Goal: Entertainment & Leisure: Consume media (video, audio)

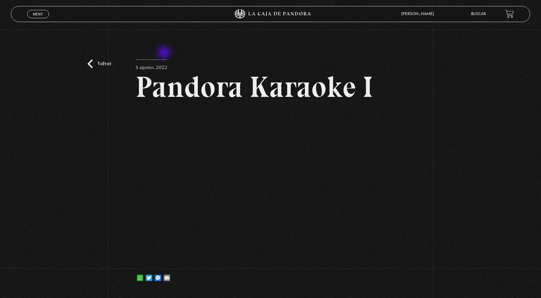
scroll to position [23, 0]
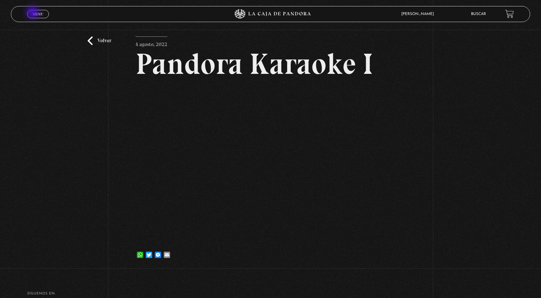
click at [33, 13] on span "Menu" at bounding box center [38, 14] width 11 height 4
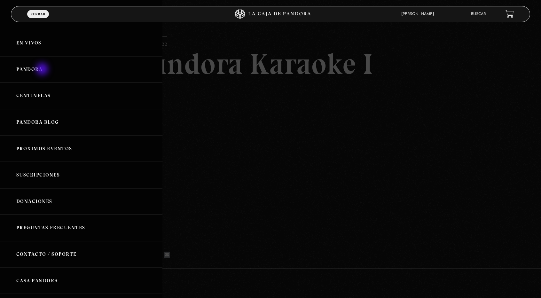
click at [43, 70] on link "Pandora" at bounding box center [81, 69] width 162 height 27
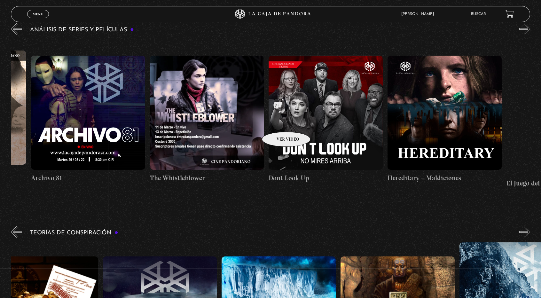
scroll to position [0, 1644]
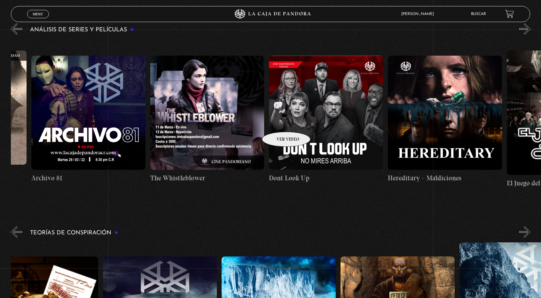
click at [278, 122] on figure at bounding box center [326, 113] width 114 height 114
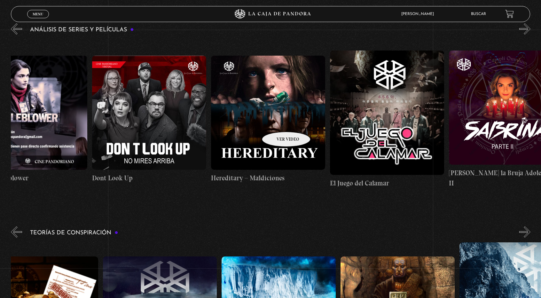
scroll to position [0, 1830]
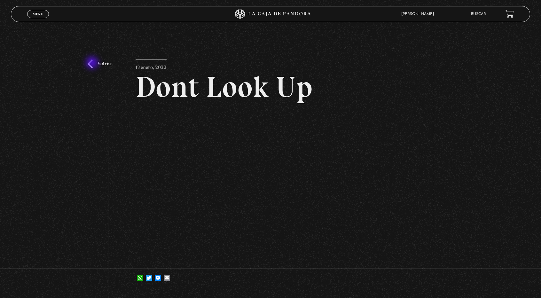
click at [93, 63] on link "Volver" at bounding box center [100, 63] width 24 height 9
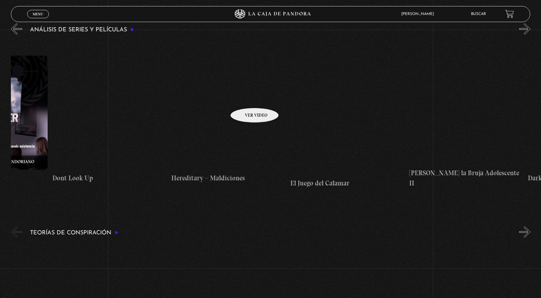
scroll to position [0, 1860]
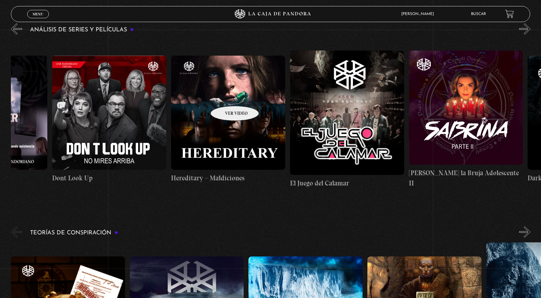
click at [226, 96] on figure at bounding box center [228, 113] width 114 height 114
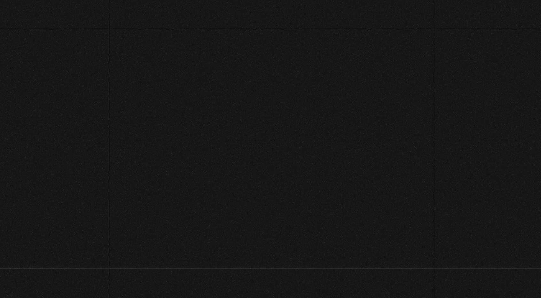
scroll to position [923, 0]
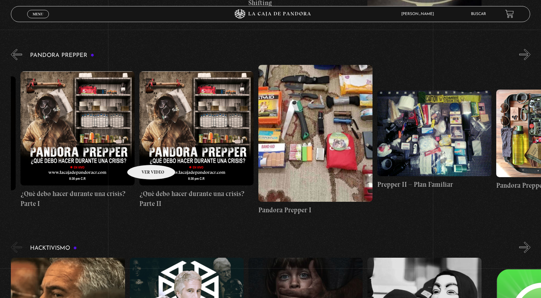
scroll to position [0, 230]
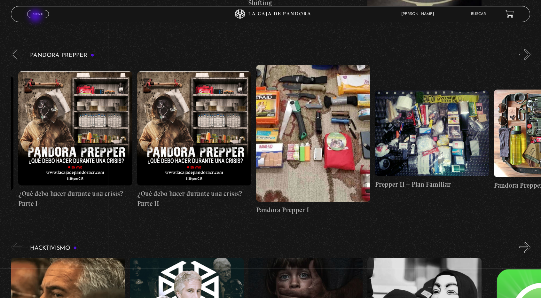
click at [36, 17] on link "Menu Cerrar" at bounding box center [38, 14] width 22 height 8
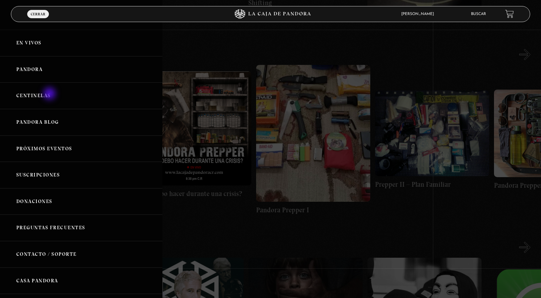
click at [50, 94] on link "Centinelas" at bounding box center [81, 95] width 162 height 27
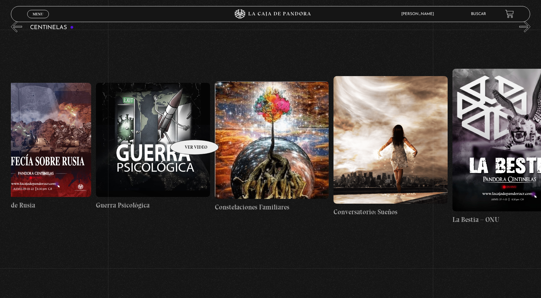
scroll to position [0, 8592]
click at [186, 130] on figure at bounding box center [153, 140] width 114 height 114
